Goal: Navigation & Orientation: Find specific page/section

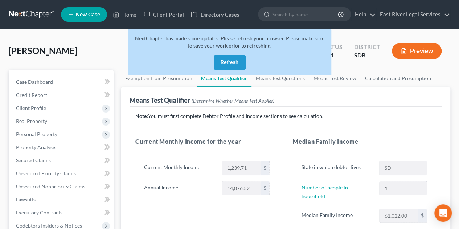
click at [232, 62] on button "Refresh" at bounding box center [230, 62] width 32 height 15
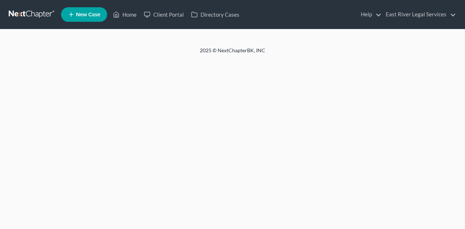
click at [237, 64] on div "Home New Case Client Portal Directory Cases East River Legal Services [PERSON_N…" at bounding box center [232, 114] width 465 height 229
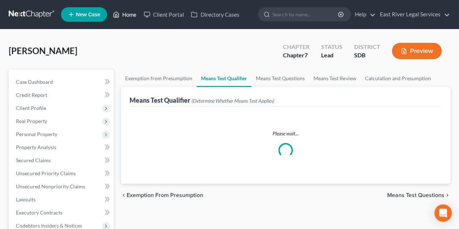
click at [135, 14] on link "Home" at bounding box center [124, 14] width 31 height 13
